Goal: Find specific page/section: Find specific page/section

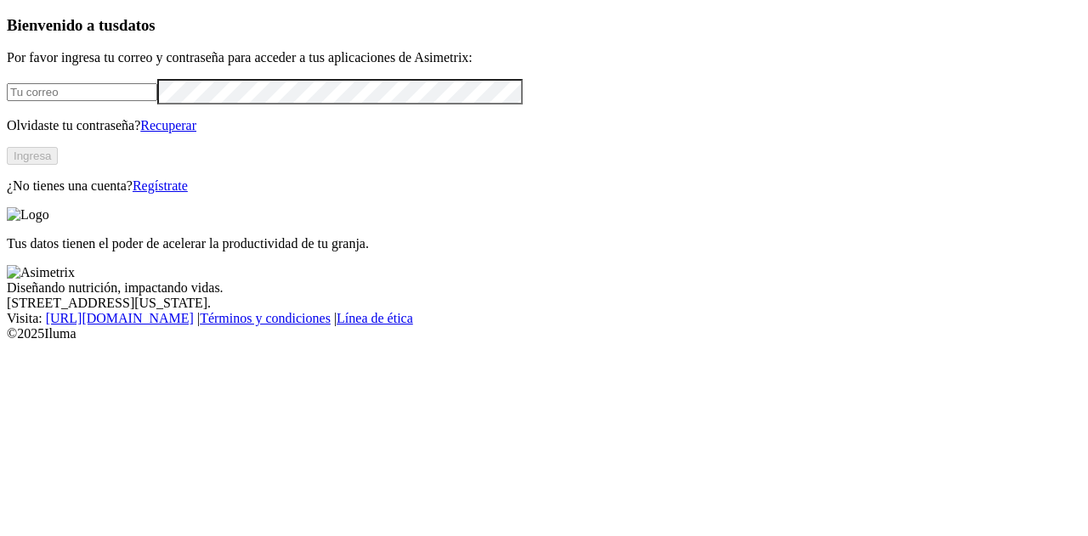
type input "[PERSON_NAME][EMAIL_ADDRESS][PERSON_NAME][DOMAIN_NAME]"
click at [58, 165] on button "Ingresa" at bounding box center [32, 156] width 51 height 18
